Goal: Transaction & Acquisition: Purchase product/service

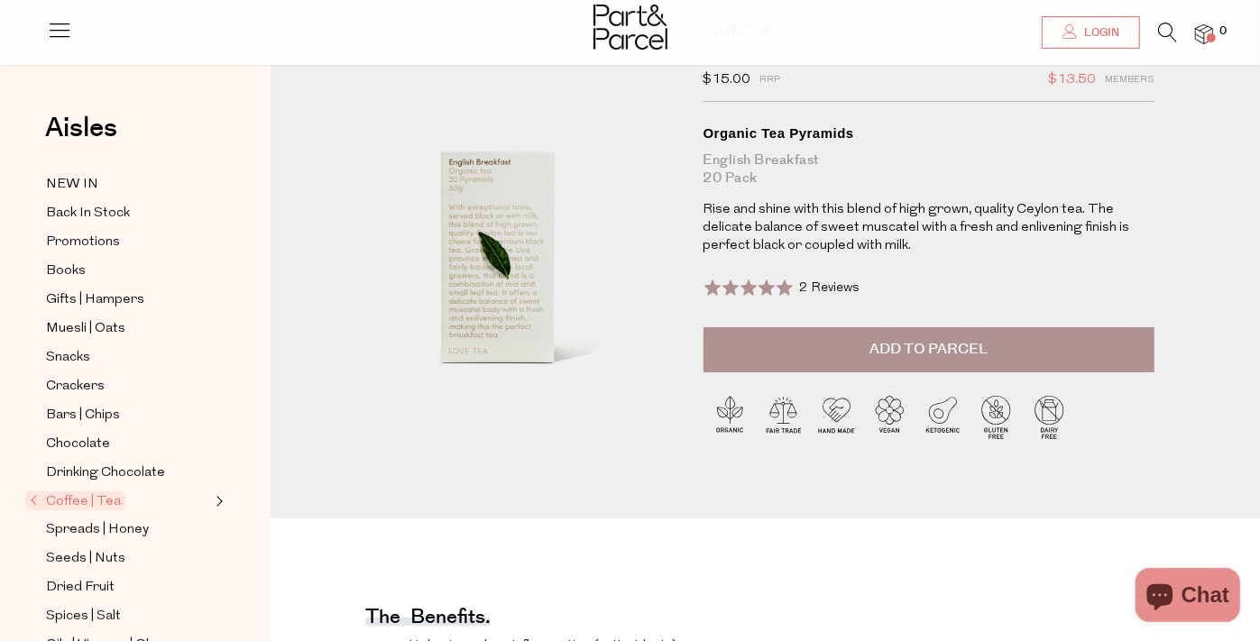
scroll to position [245, 0]
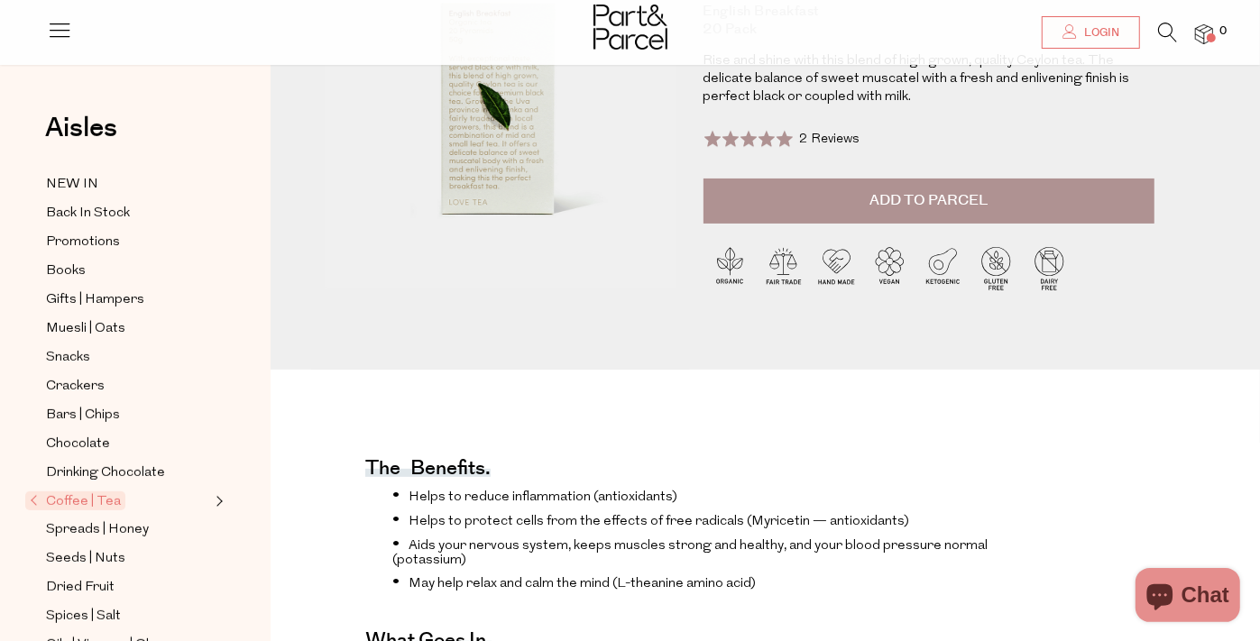
click at [956, 196] on span "Add to Parcel" at bounding box center [928, 200] width 118 height 21
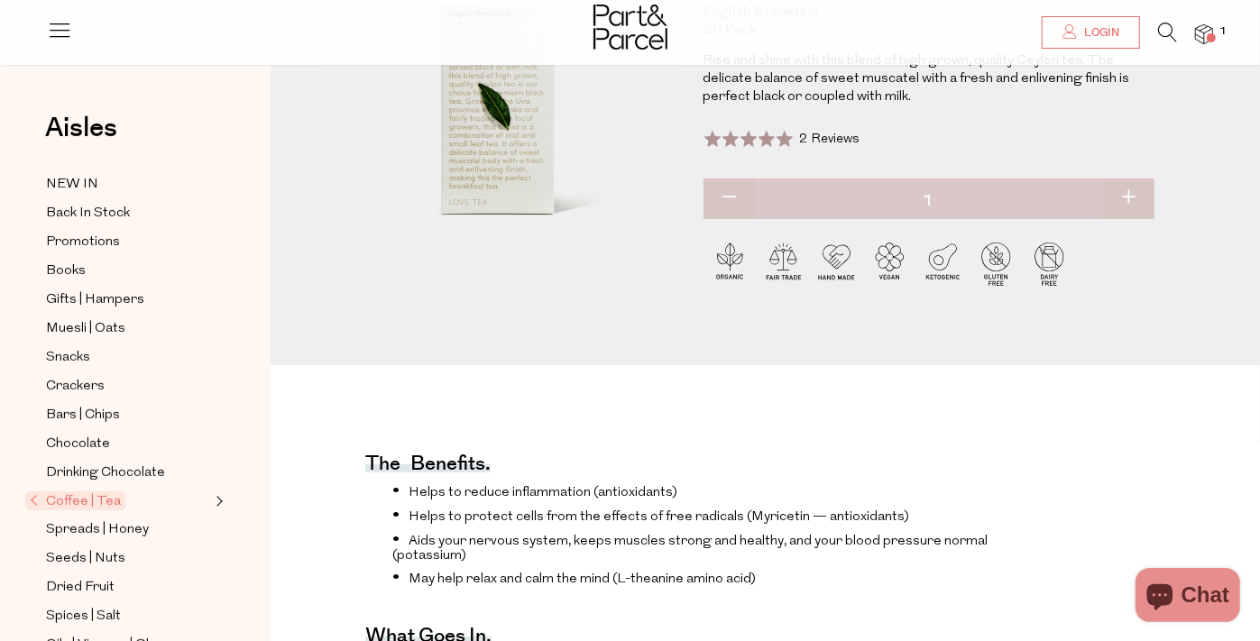
click at [1136, 187] on button "button" at bounding box center [1128, 199] width 51 height 40
type input "2"
click at [1133, 189] on button "button" at bounding box center [1128, 199] width 51 height 40
type input "3"
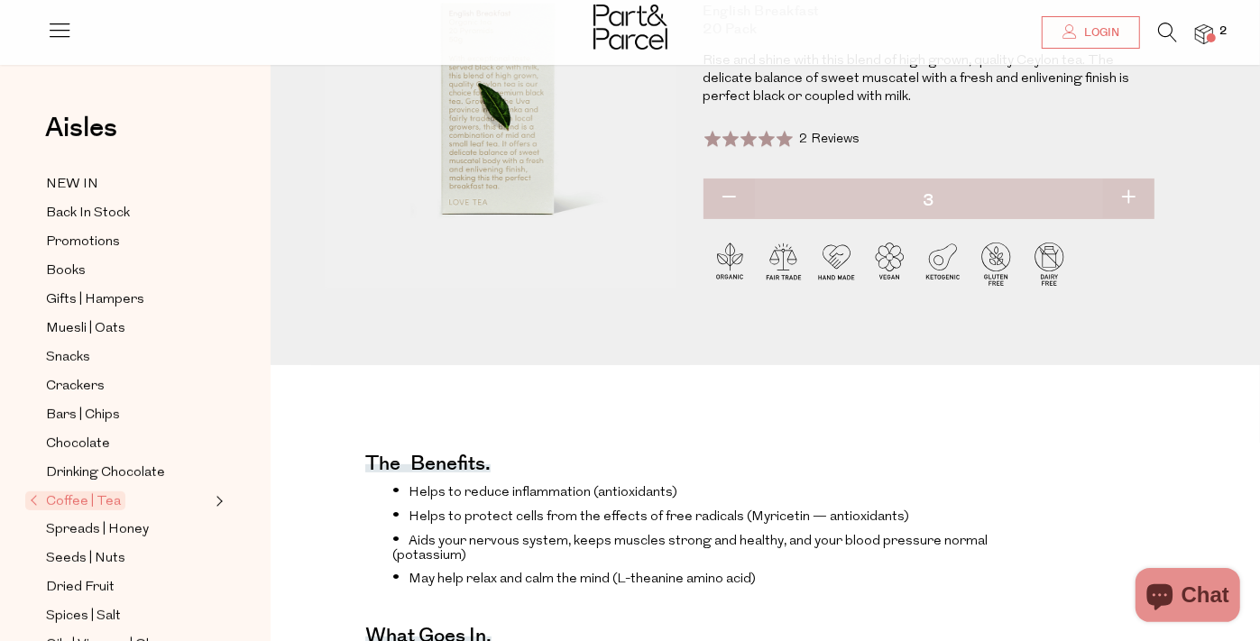
type input "3"
click at [1138, 192] on button "button" at bounding box center [1128, 199] width 51 height 40
type input "4"
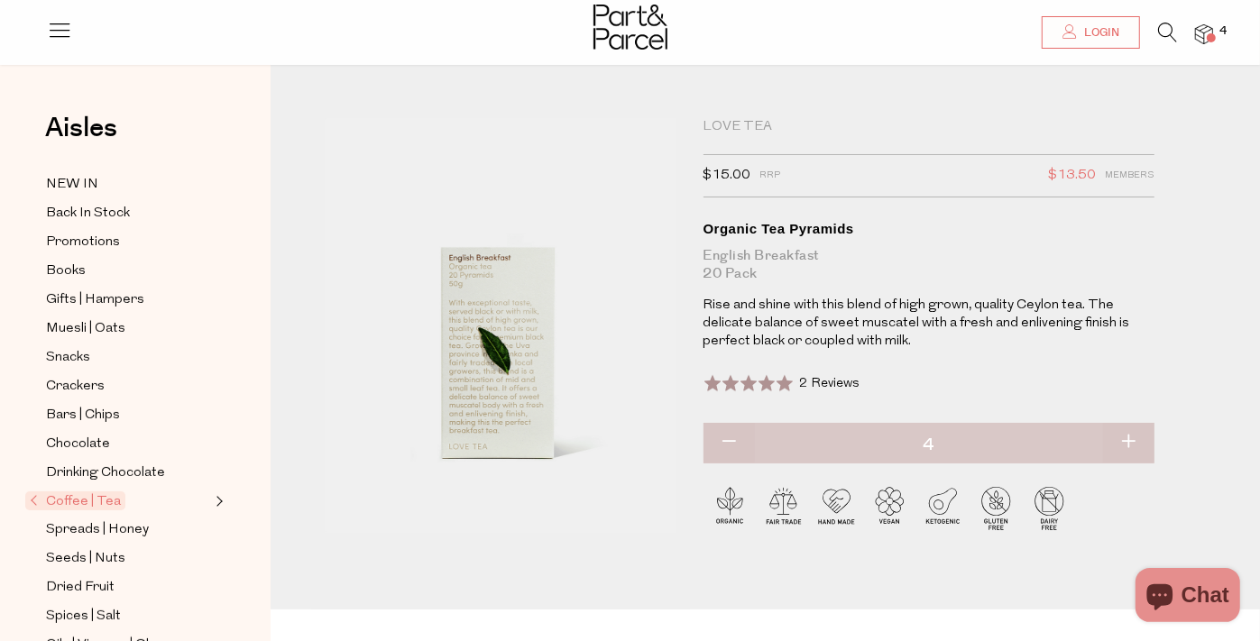
scroll to position [0, 0]
click at [89, 405] on span "Bars | Chips" at bounding box center [83, 416] width 74 height 22
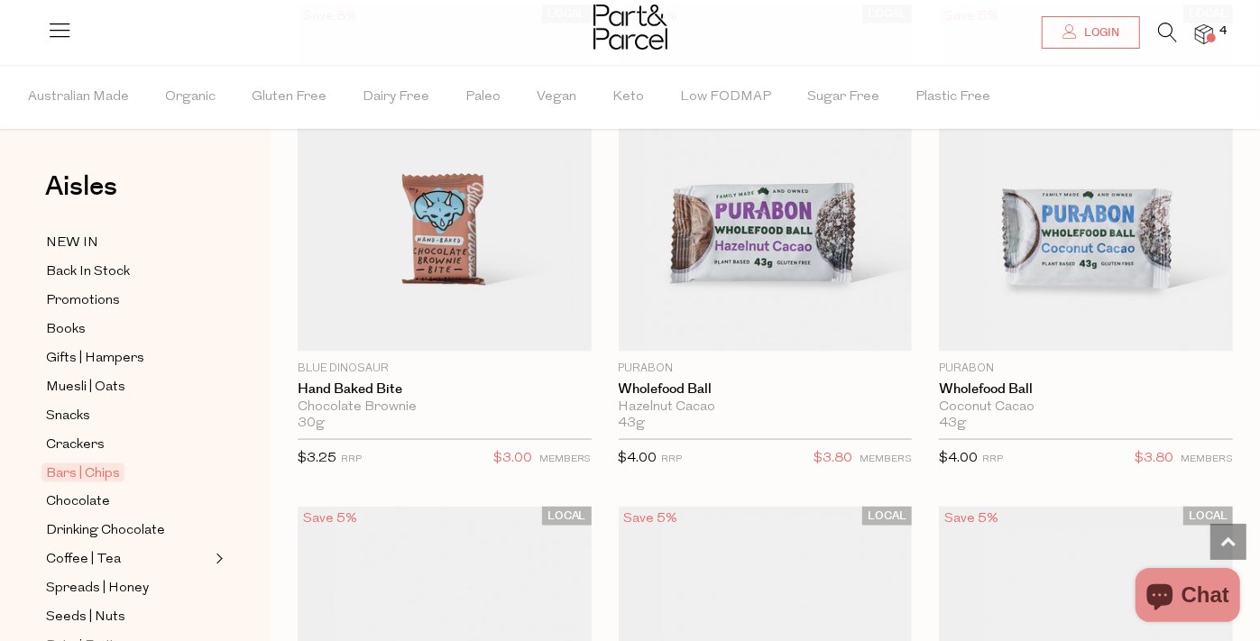
scroll to position [6230, 0]
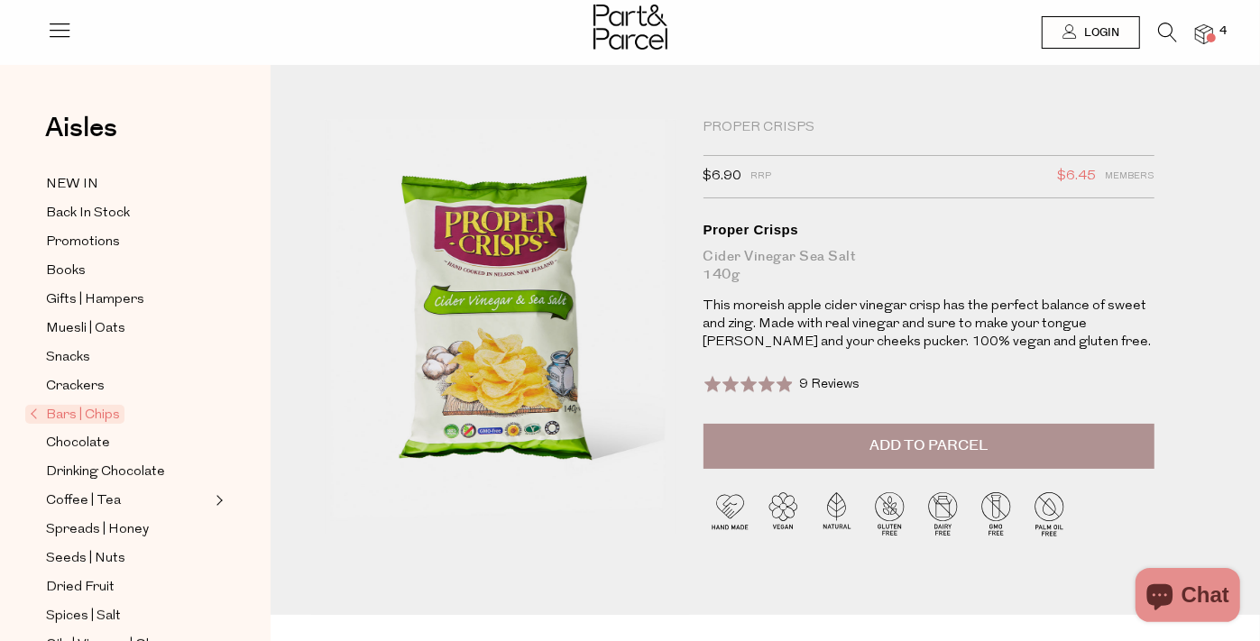
click at [957, 439] on span "Add to Parcel" at bounding box center [928, 446] width 118 height 21
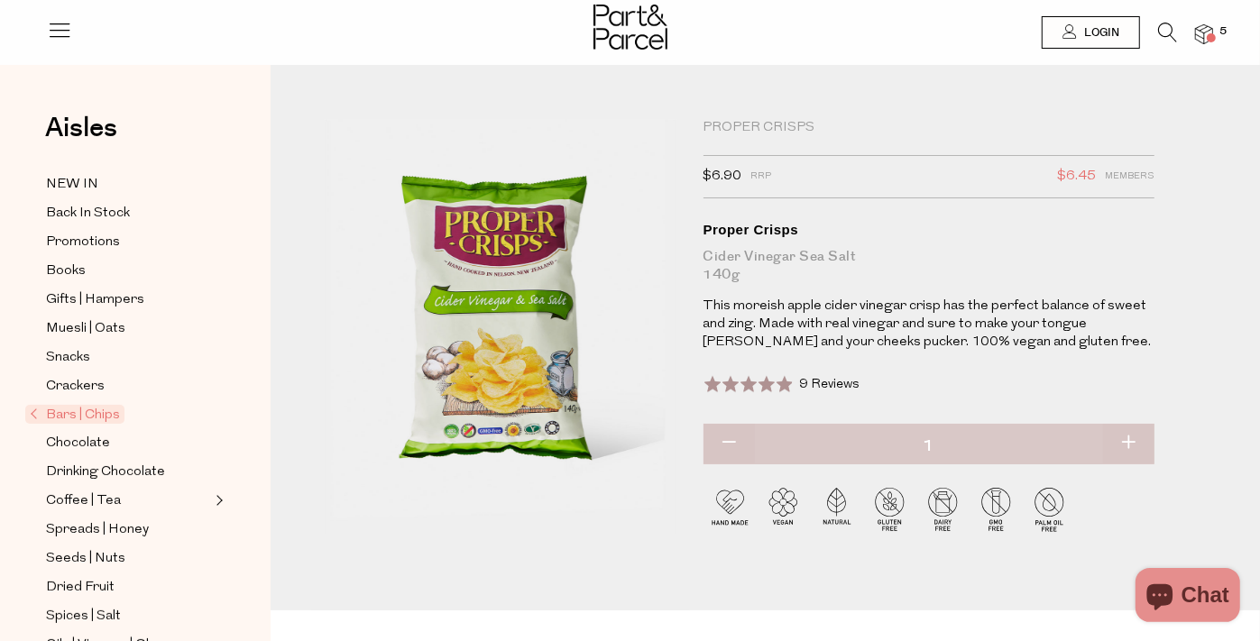
click at [1124, 442] on button "button" at bounding box center [1128, 444] width 51 height 40
type input "2"
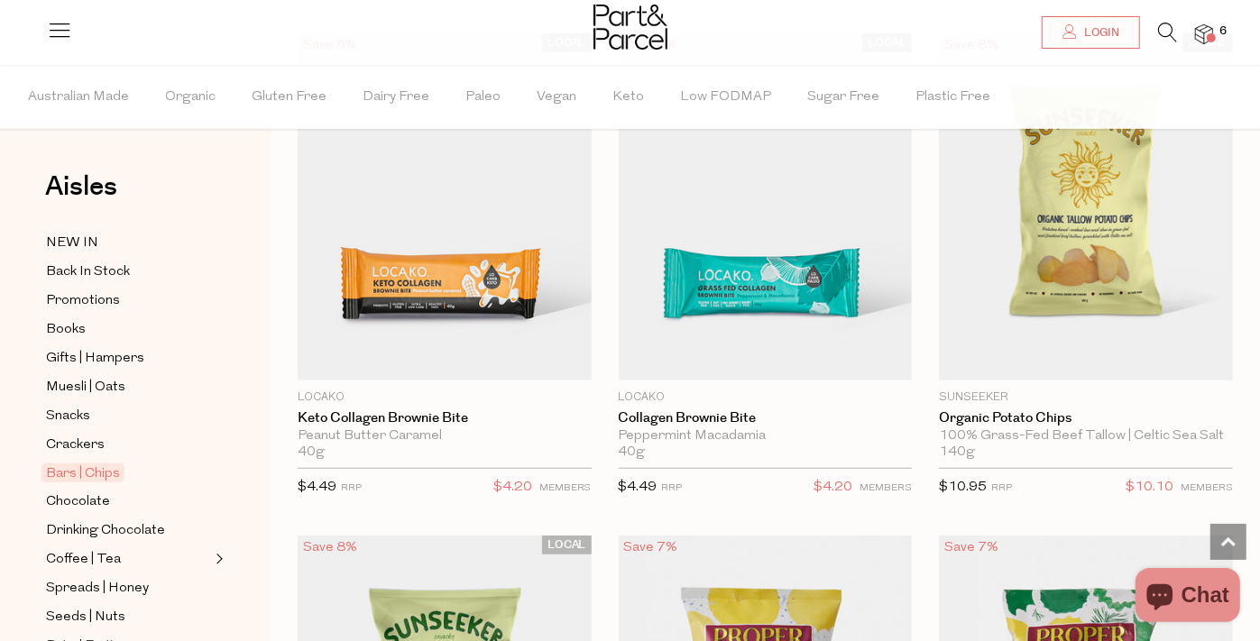
scroll to position [685, 0]
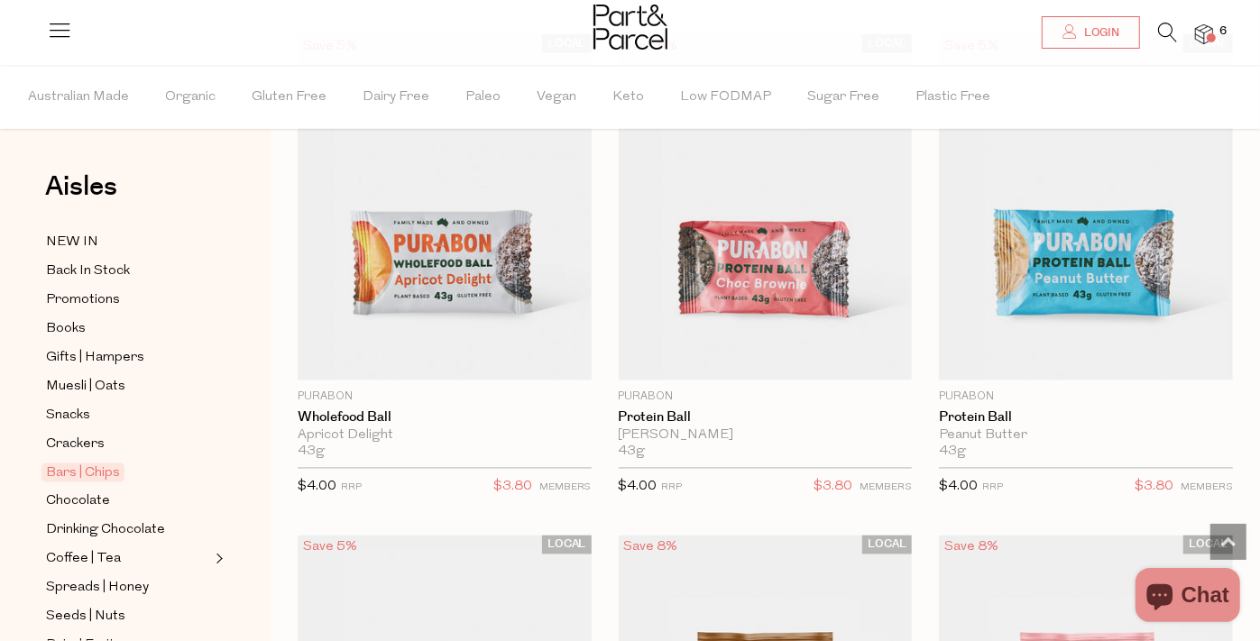
scroll to position [7132, 0]
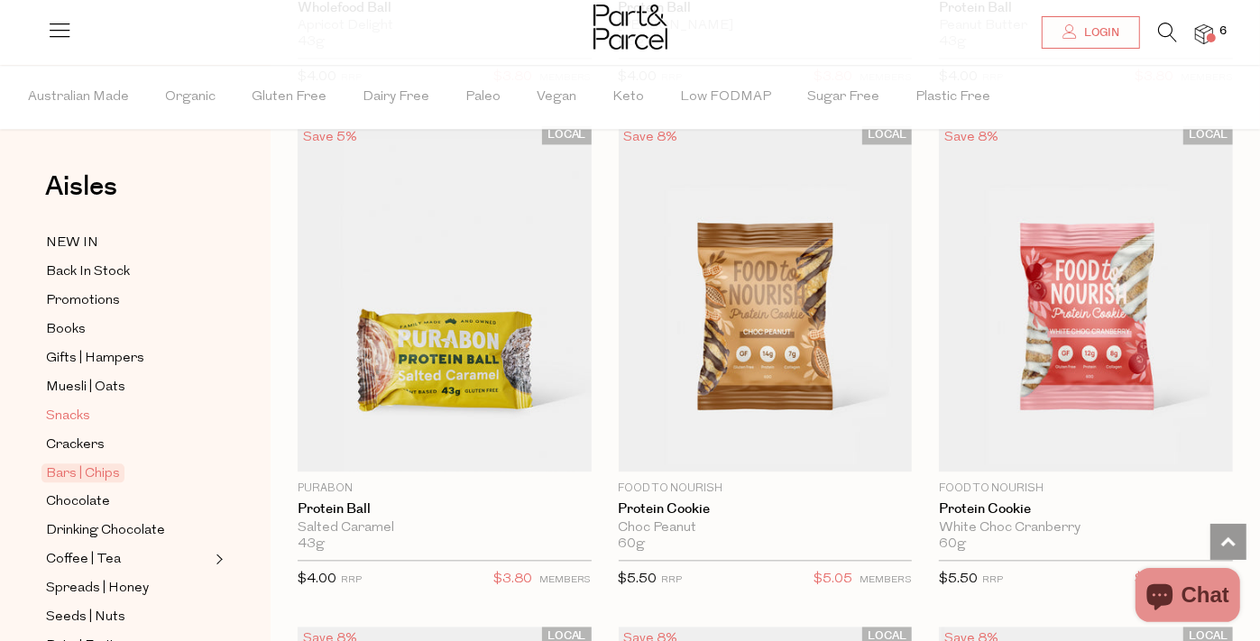
click at [80, 406] on span "Snacks" at bounding box center [68, 417] width 44 height 22
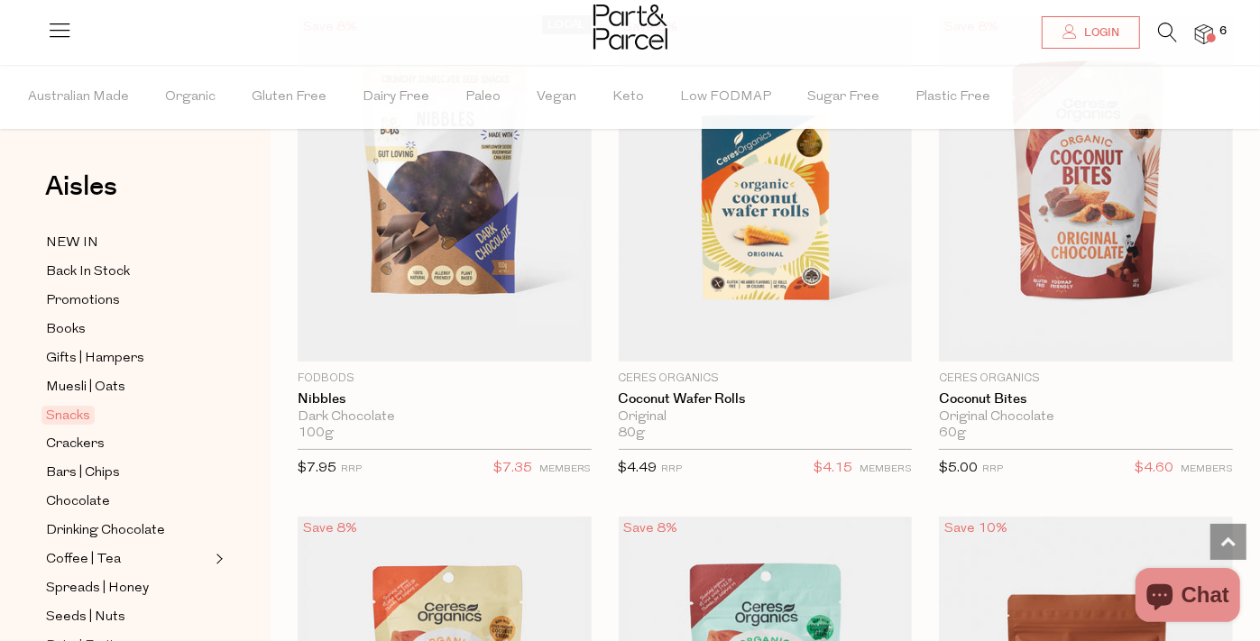
scroll to position [4754, 0]
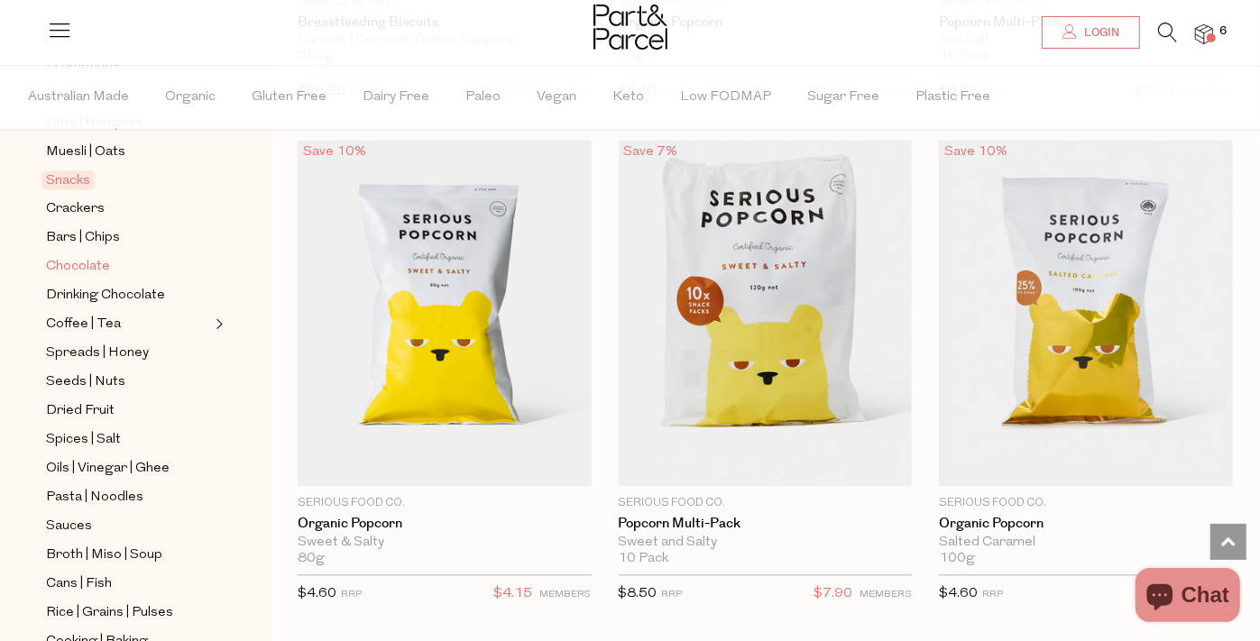
scroll to position [327, 0]
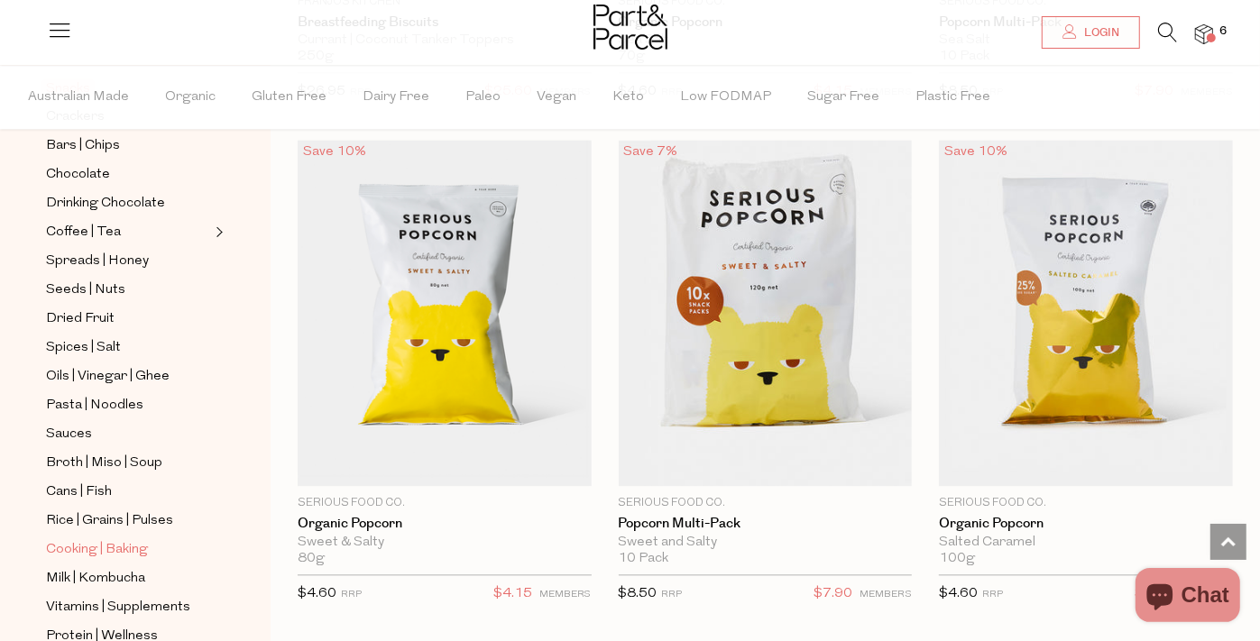
click at [142, 539] on span "Cooking | Baking" at bounding box center [97, 550] width 102 height 22
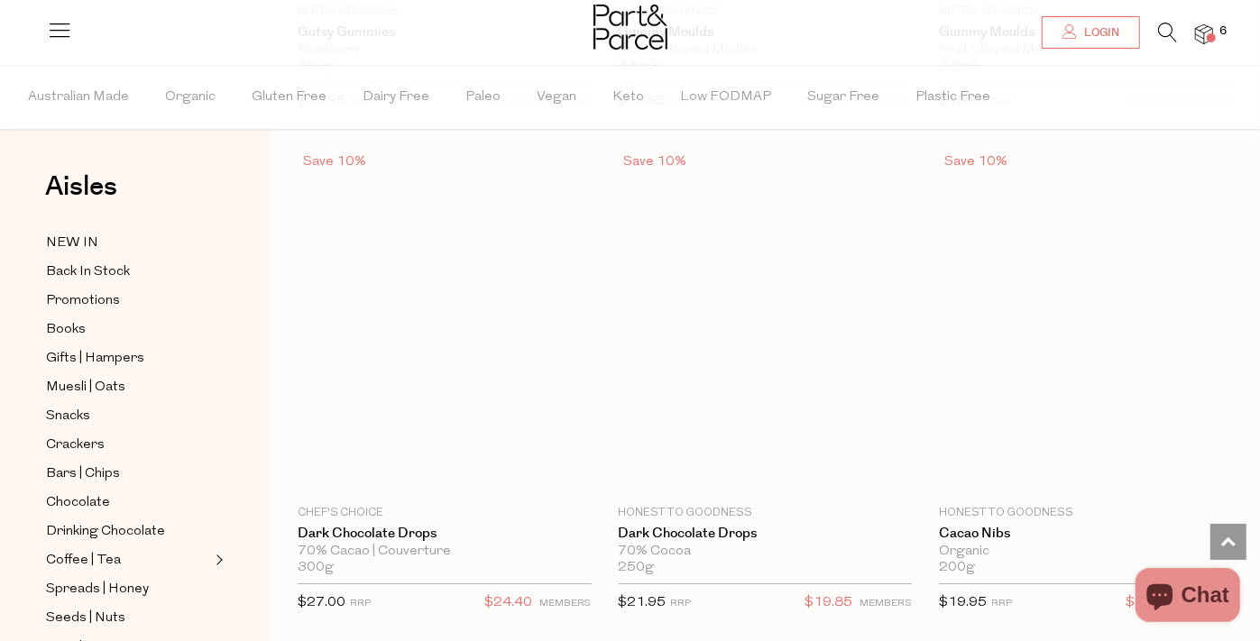
scroll to position [4426, 0]
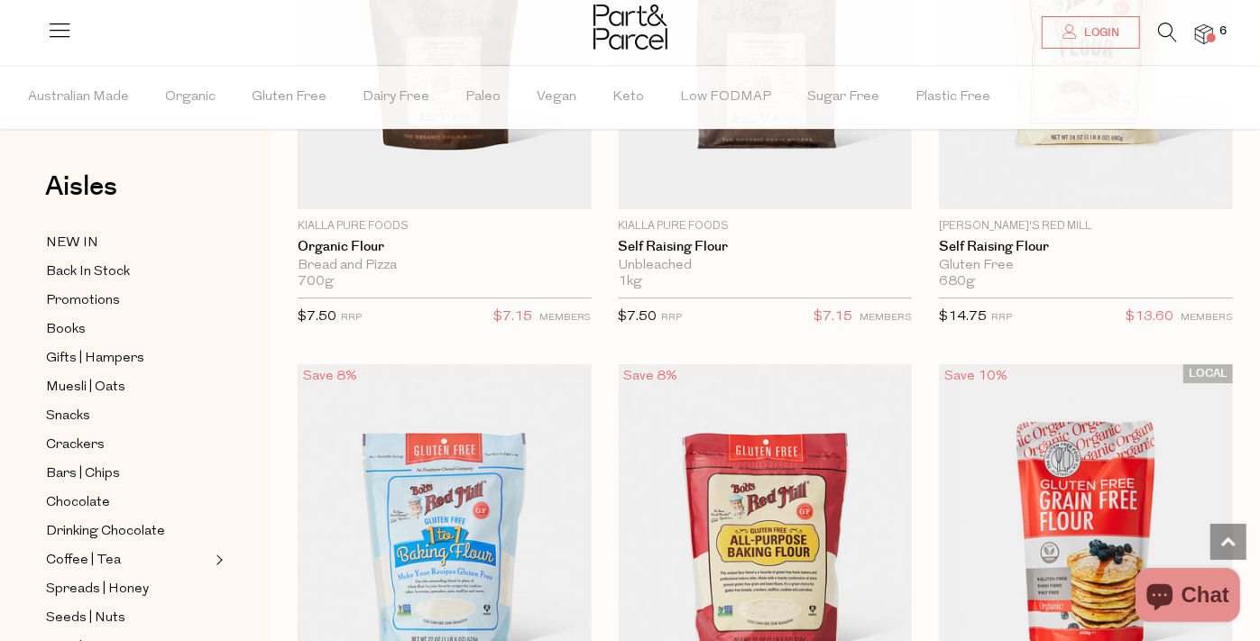
scroll to position [8334, 0]
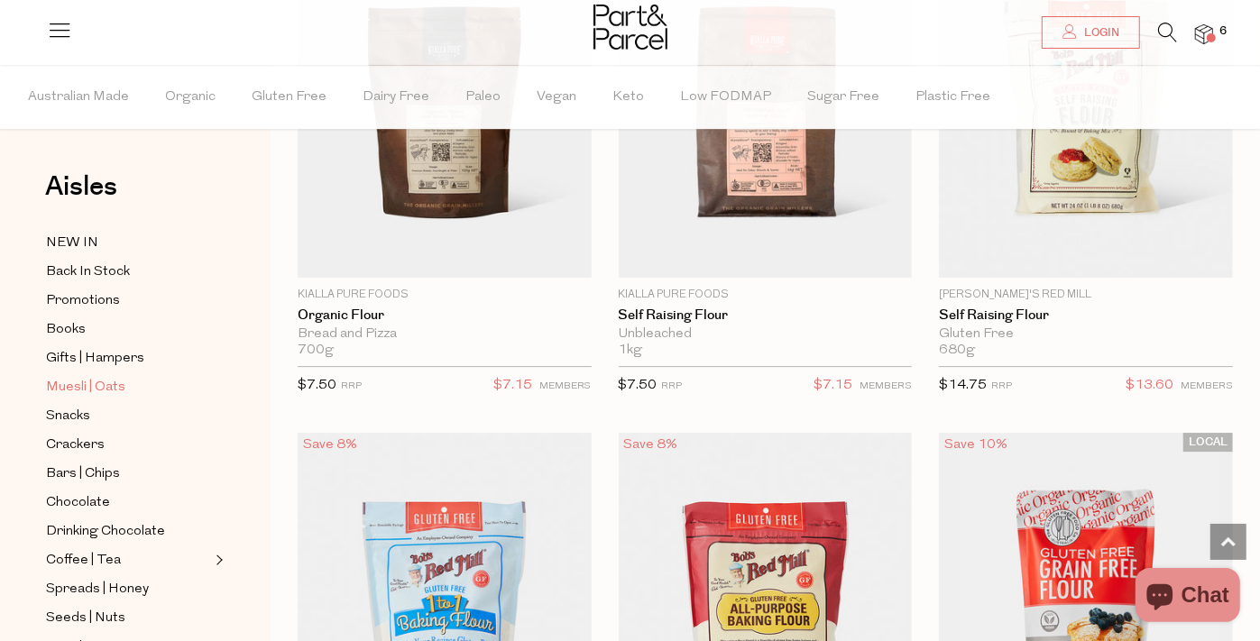
click at [78, 385] on span "Muesli | Oats" at bounding box center [85, 388] width 79 height 22
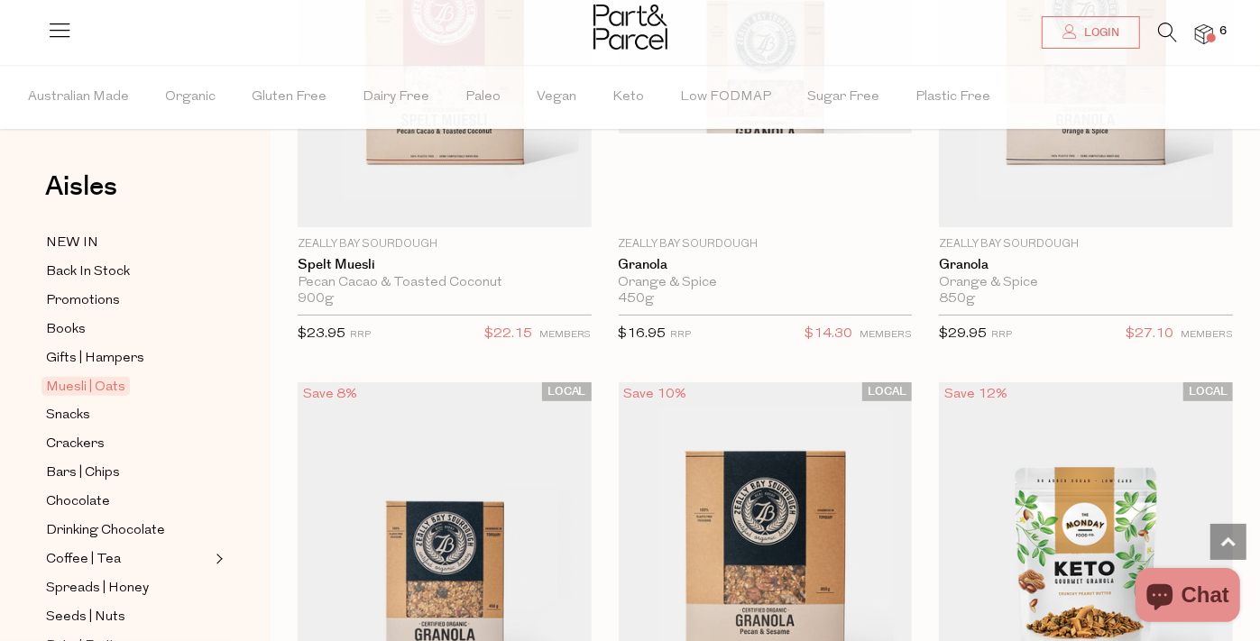
scroll to position [5328, 0]
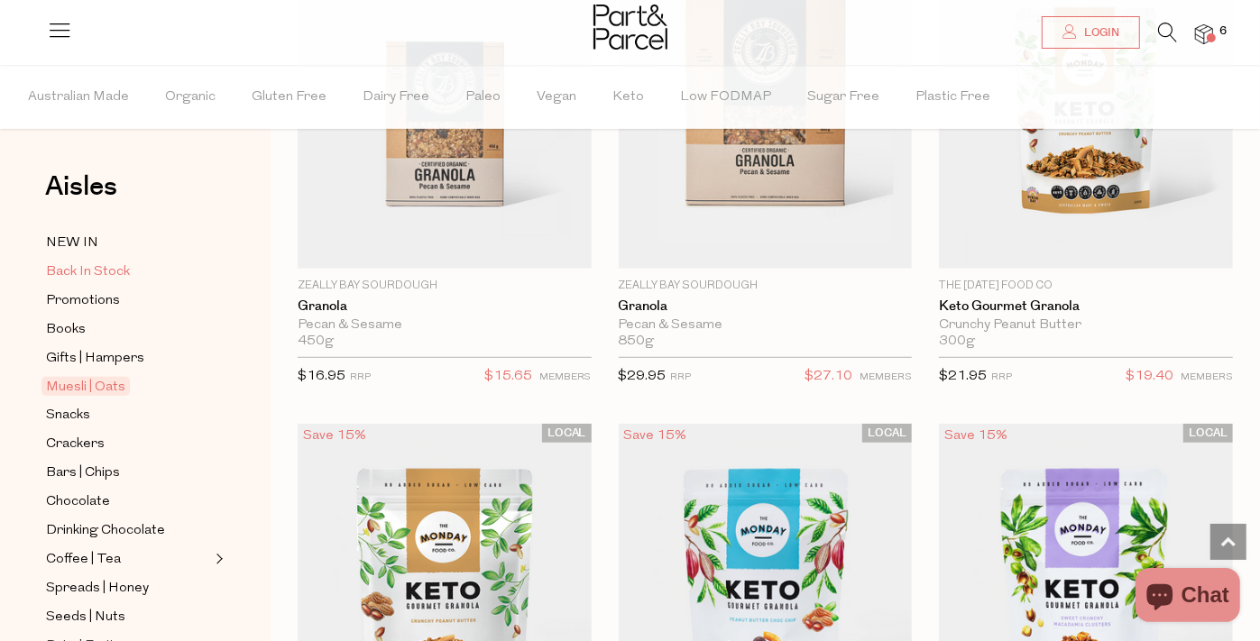
click at [53, 266] on span "Back In Stock" at bounding box center [88, 272] width 84 height 22
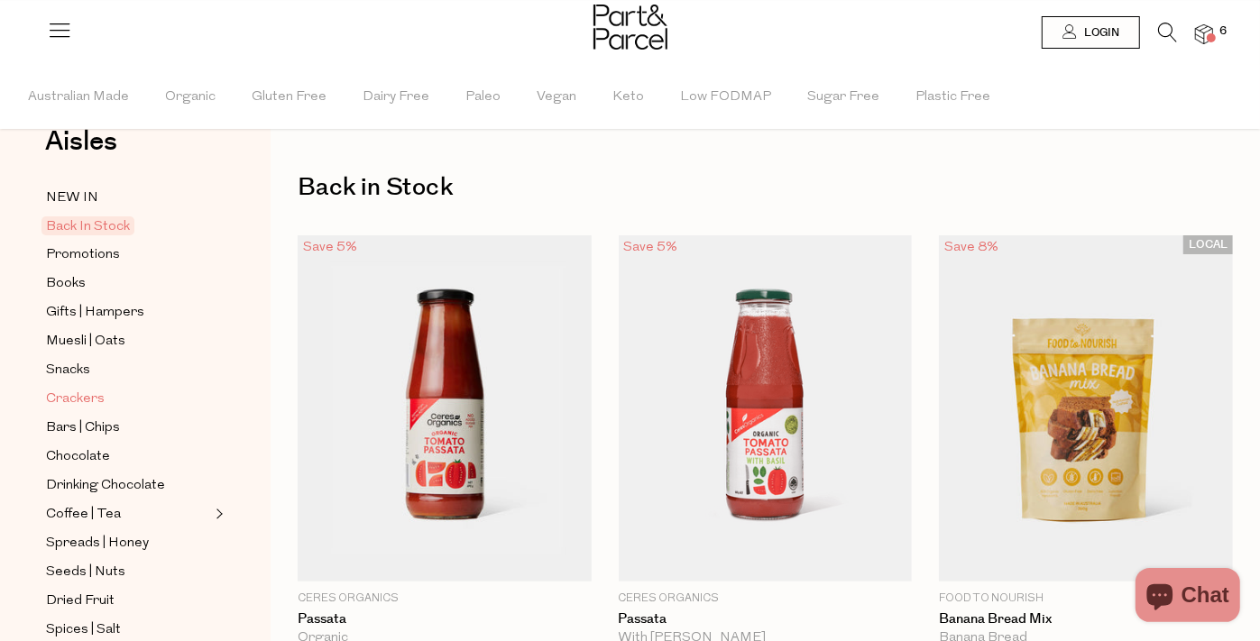
scroll to position [163, 0]
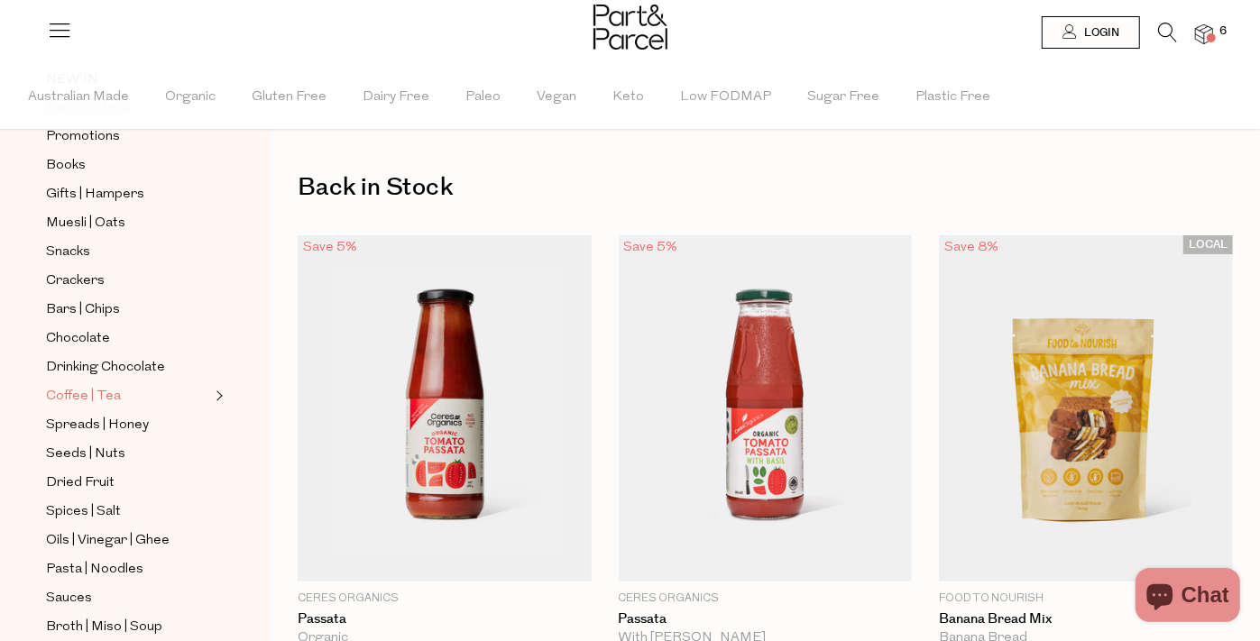
click at [117, 385] on link "Coffee | Tea" at bounding box center [128, 396] width 164 height 23
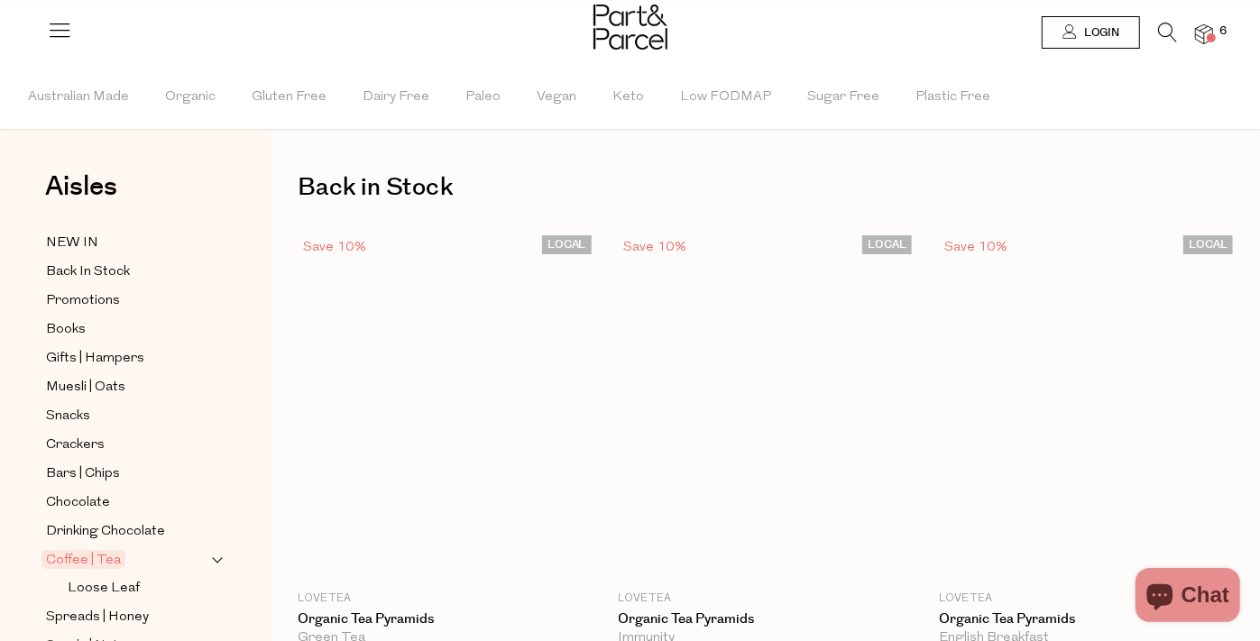
type input "4"
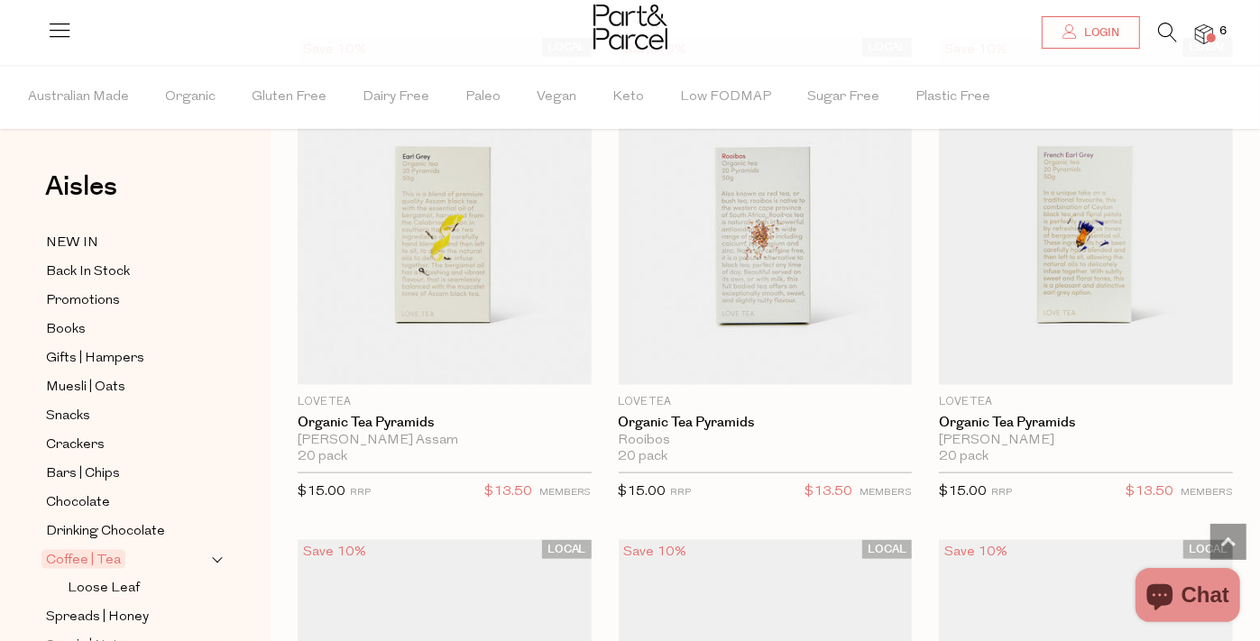
scroll to position [1311, 0]
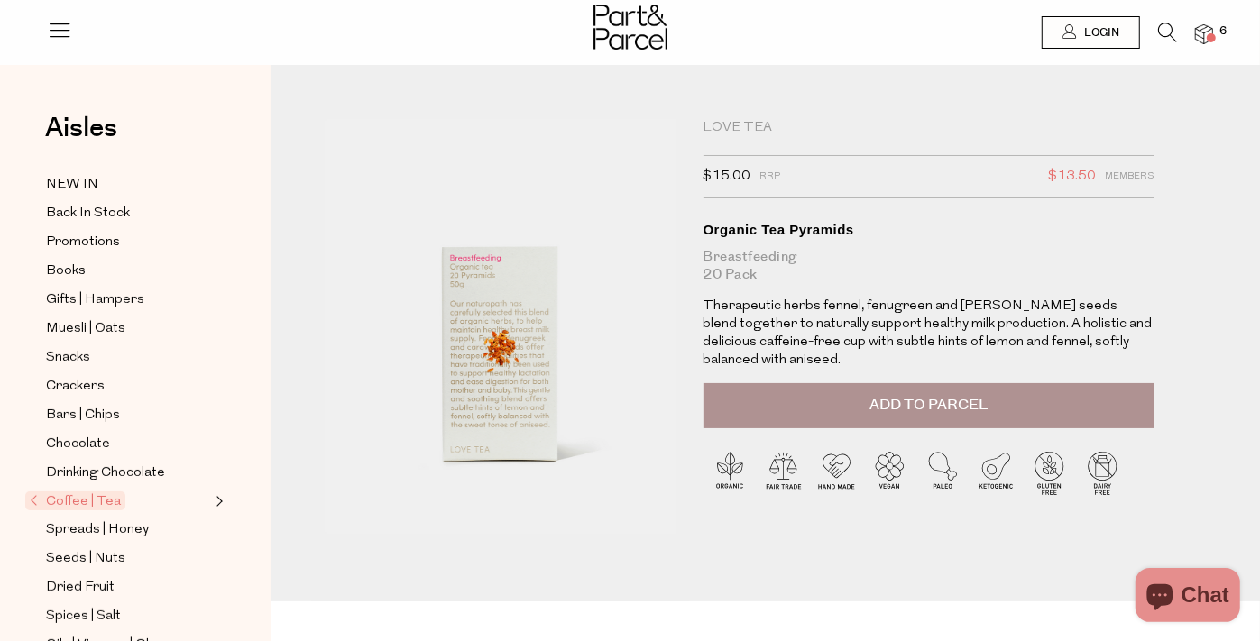
click at [474, 390] on img at bounding box center [501, 326] width 352 height 415
click at [1209, 27] on img at bounding box center [1204, 34] width 18 height 21
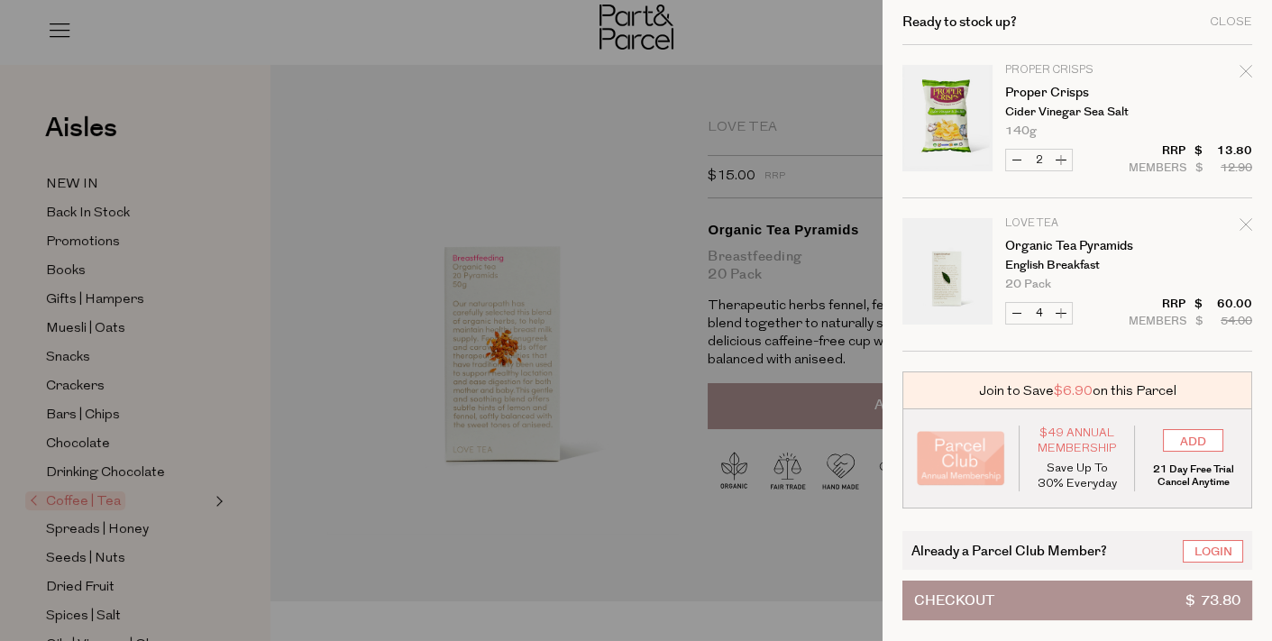
click at [1249, 72] on icon "Remove Proper Crisps" at bounding box center [1246, 71] width 13 height 13
type input "Add Membership"
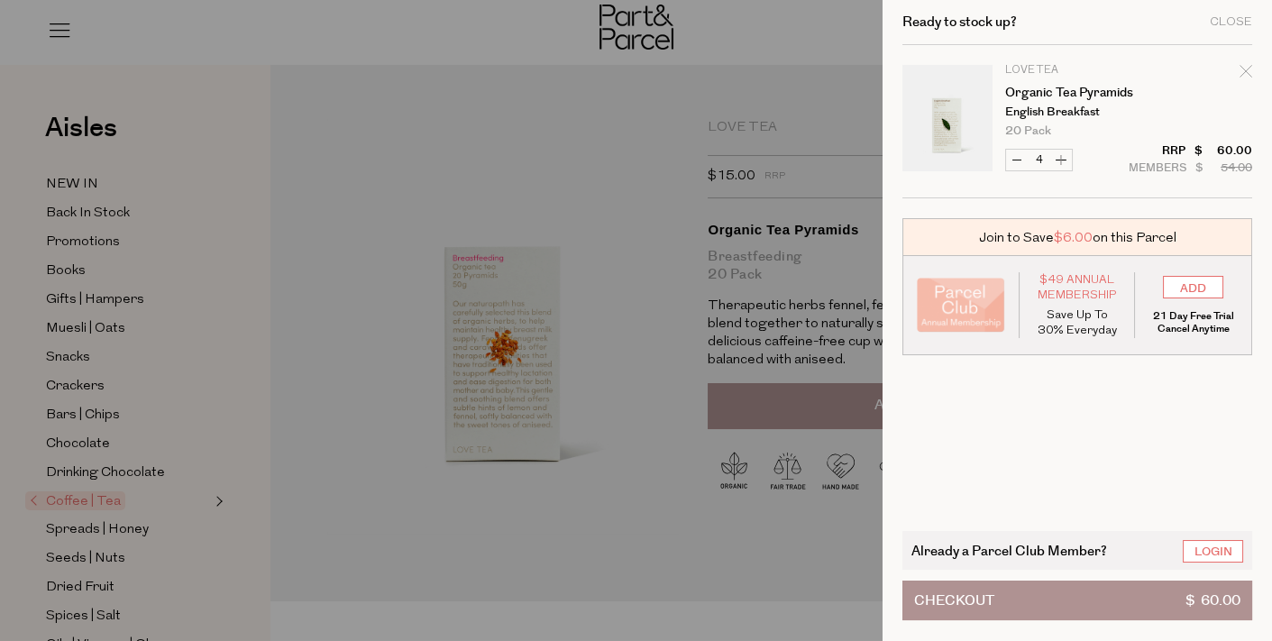
click at [1244, 71] on icon "Remove Organic Tea Pyramids" at bounding box center [1246, 71] width 13 height 13
type input "Add Membership"
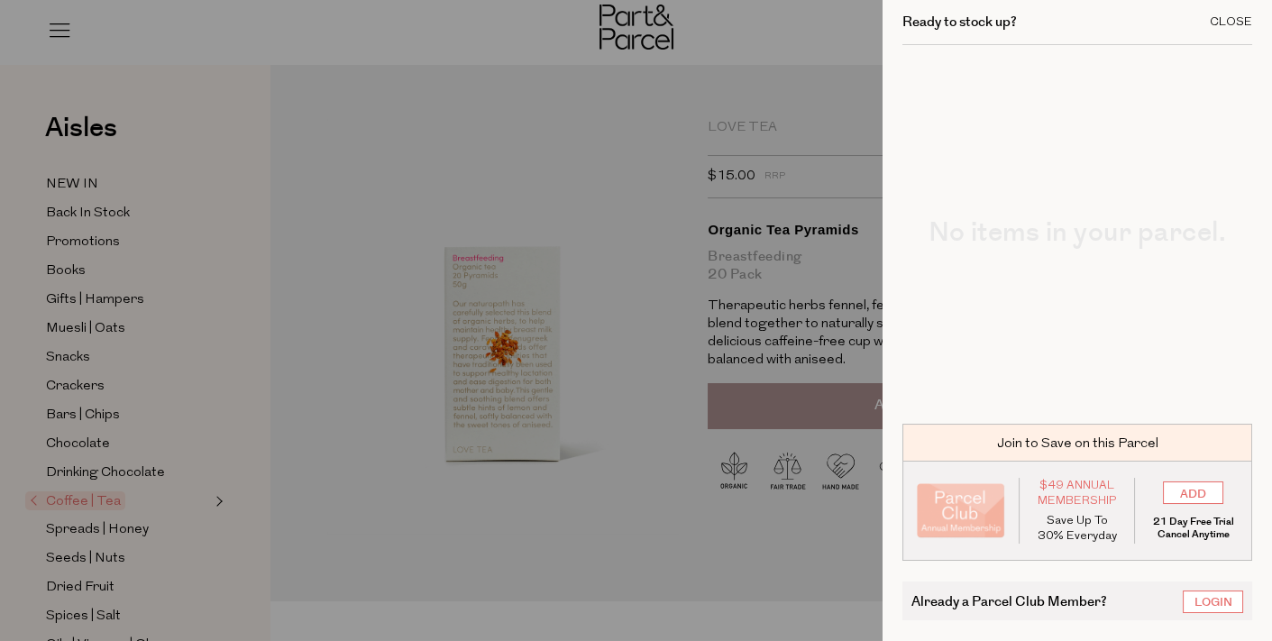
click at [1225, 20] on div "Close" at bounding box center [1231, 22] width 42 height 12
